Goal: Download file/media

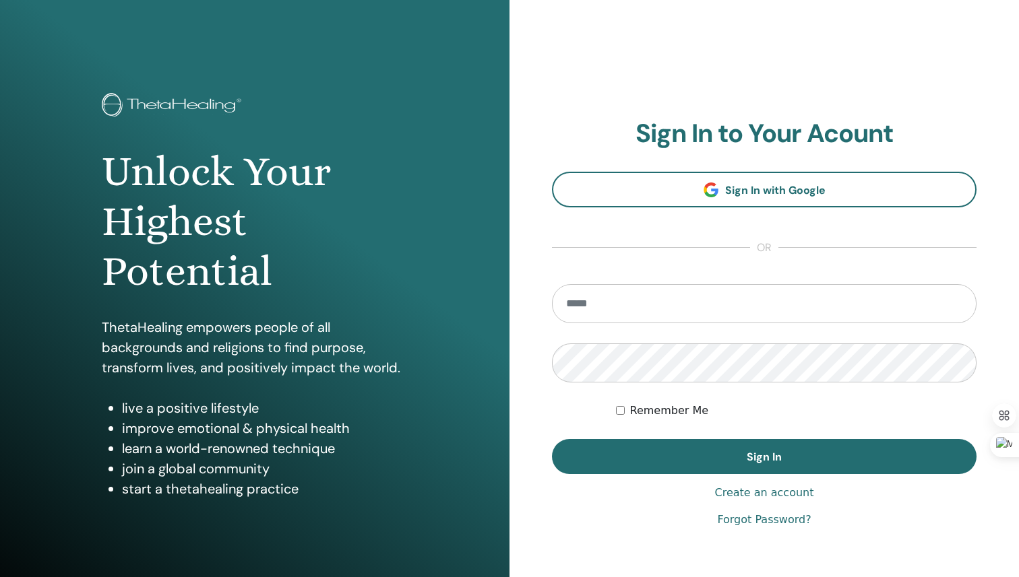
type input "**********"
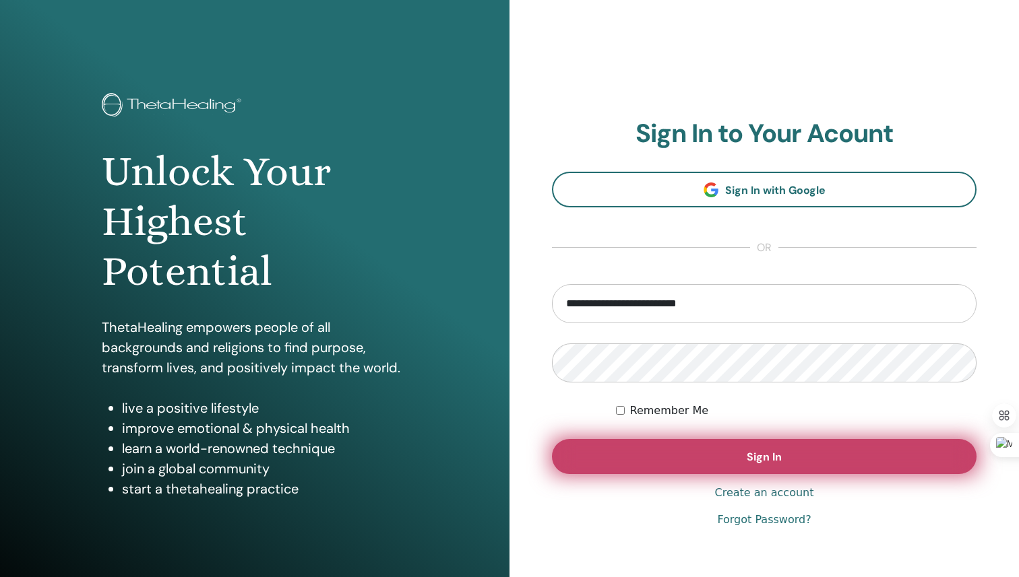
click at [772, 447] on button "Sign In" at bounding box center [764, 456] width 424 height 35
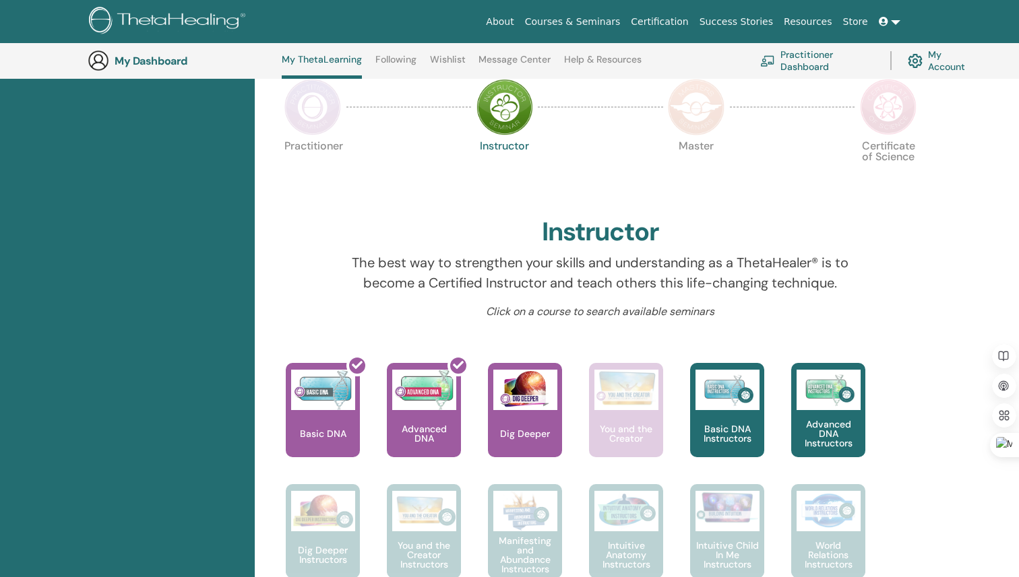
scroll to position [317, 0]
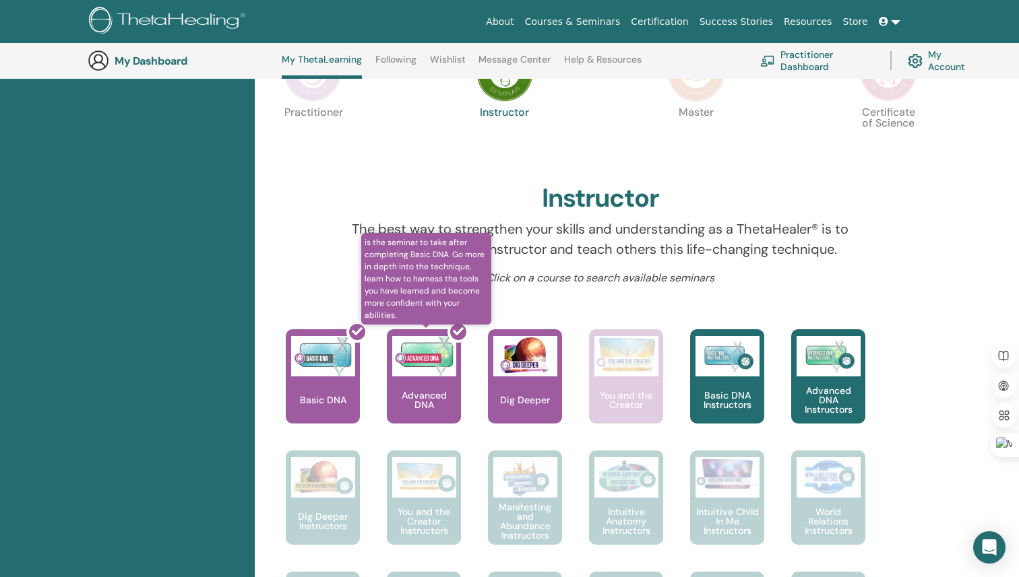
click at [404, 398] on div at bounding box center [432, 381] width 74 height 121
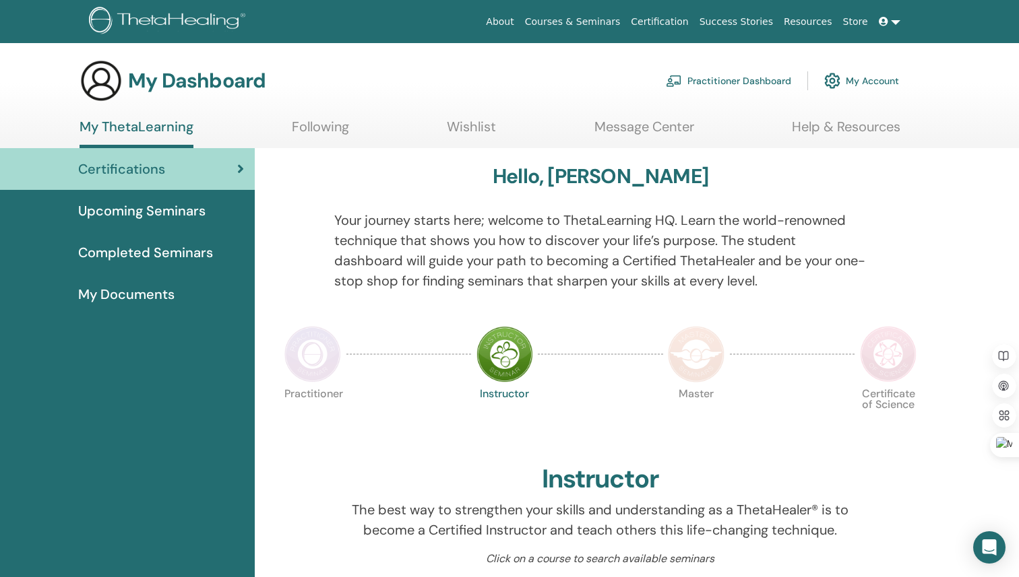
click at [177, 251] on span "Completed Seminars" at bounding box center [145, 253] width 135 height 20
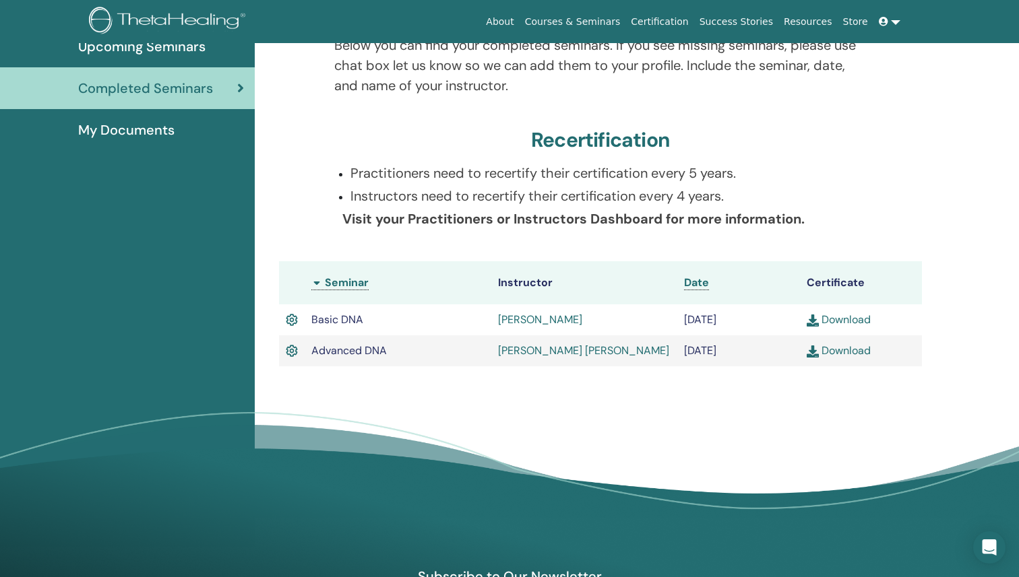
scroll to position [202, 0]
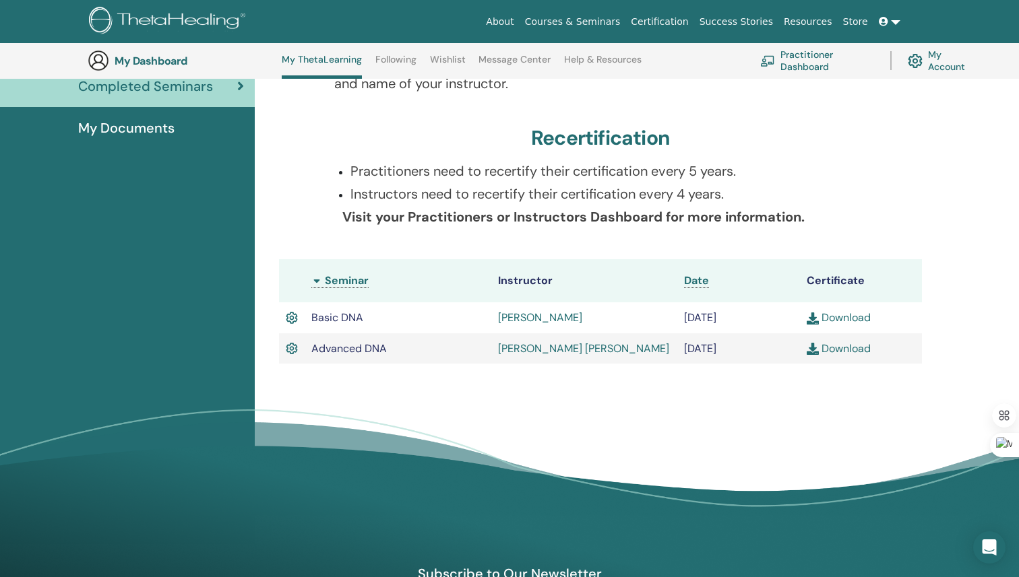
click at [852, 313] on link "Download" at bounding box center [838, 318] width 64 height 14
click at [859, 350] on link "Download" at bounding box center [838, 349] width 64 height 14
